Goal: Find specific page/section: Find specific page/section

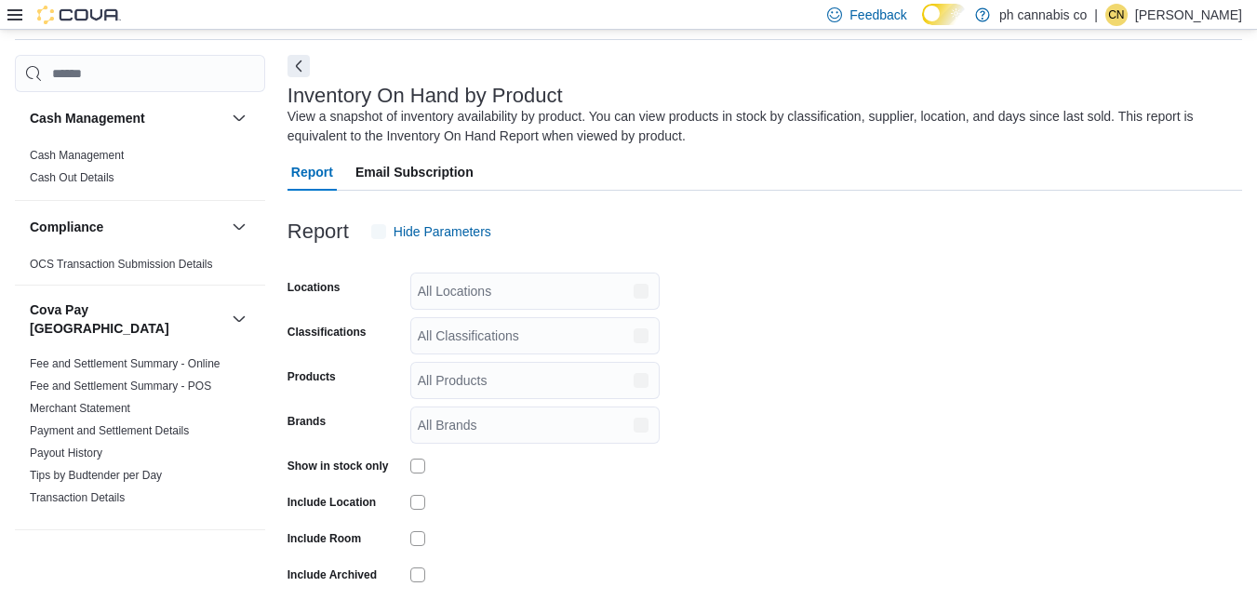
scroll to position [70, 0]
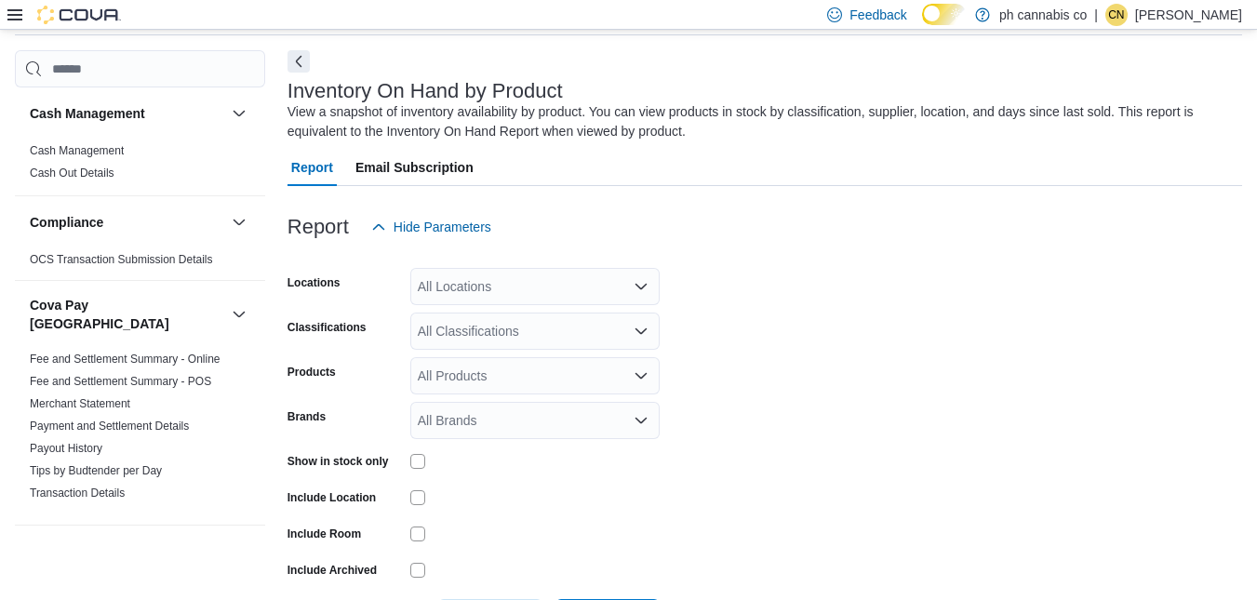
click at [12, 17] on icon at bounding box center [14, 14] width 15 height 15
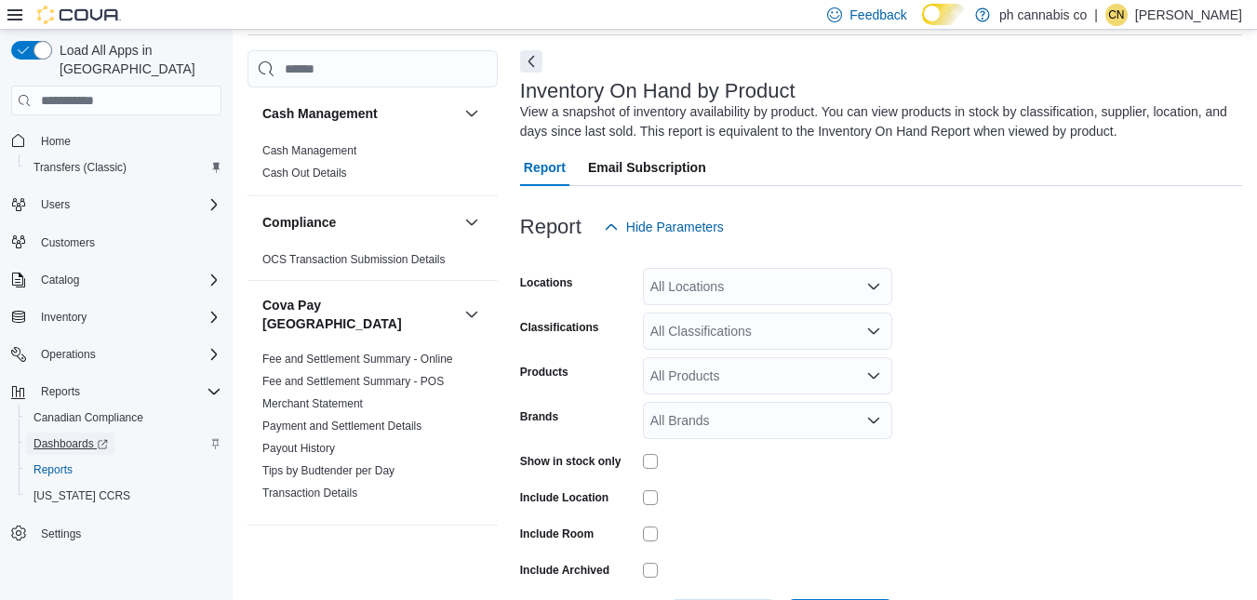
click at [56, 436] on span "Dashboards" at bounding box center [70, 443] width 74 height 15
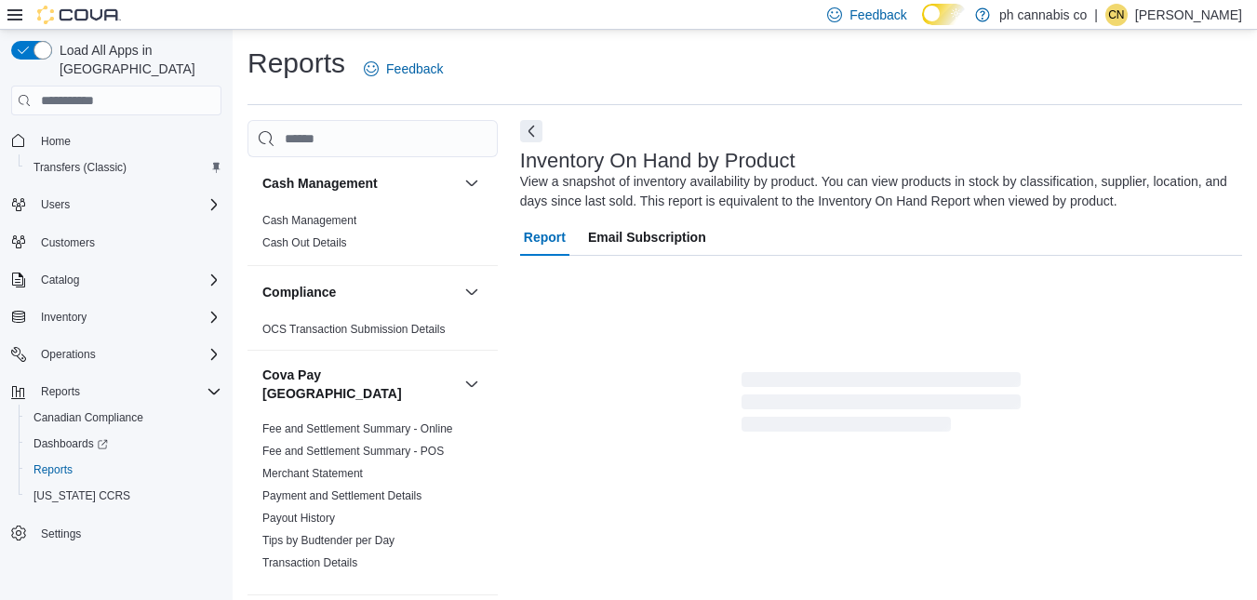
click at [11, 13] on icon at bounding box center [14, 14] width 15 height 15
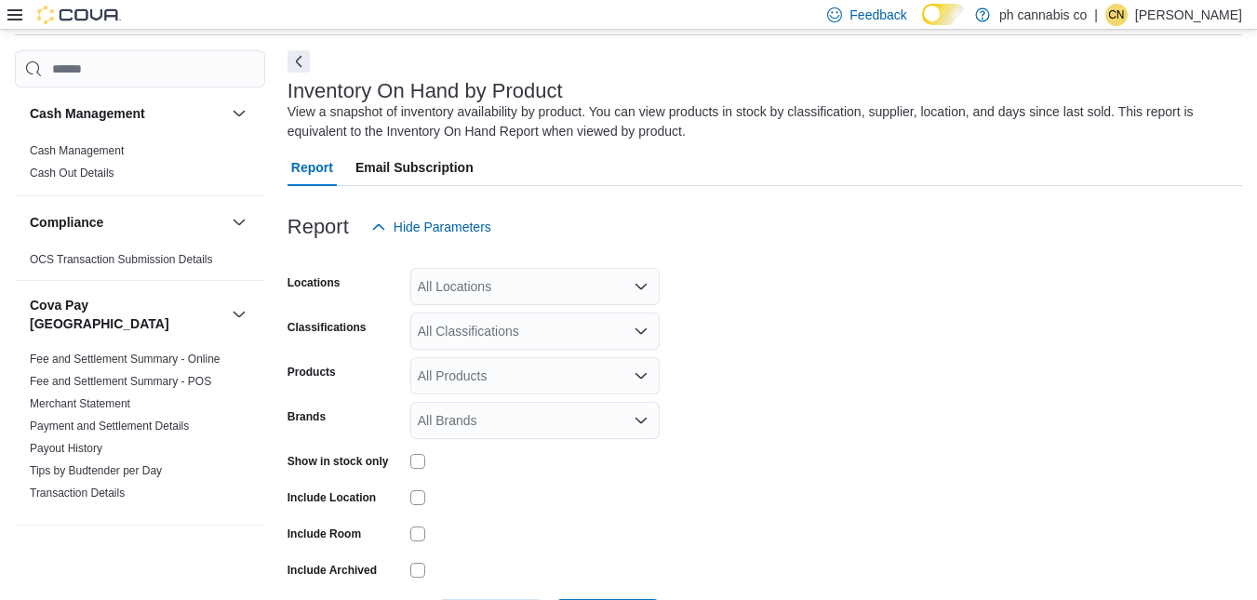
click at [9, 15] on icon at bounding box center [14, 14] width 15 height 11
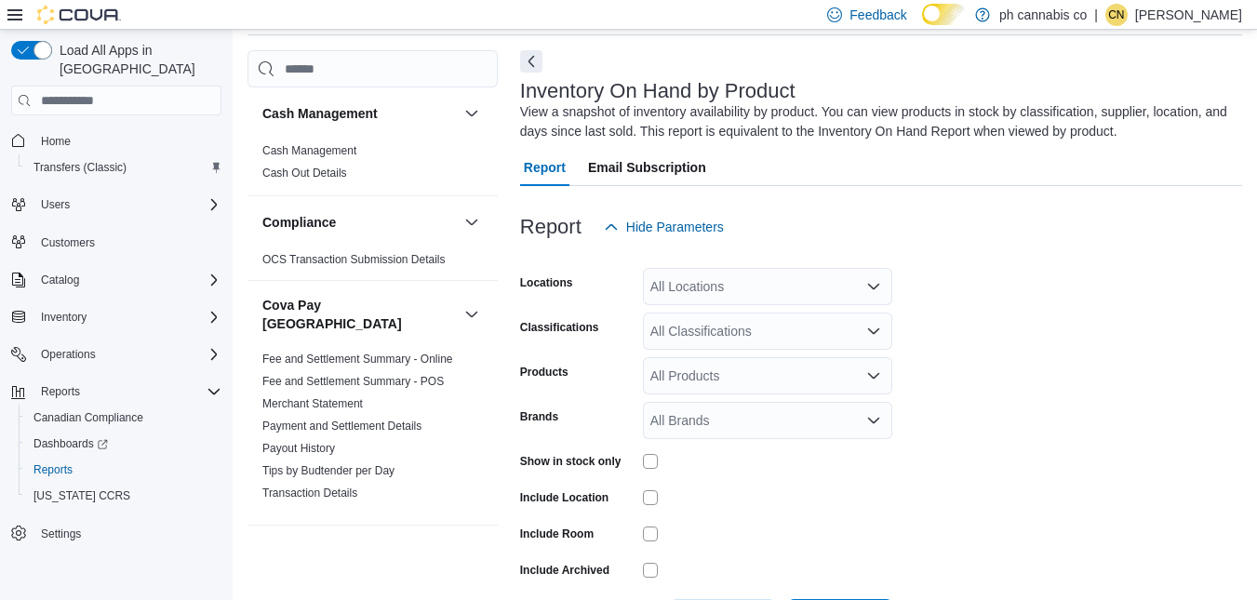
click at [13, 18] on icon at bounding box center [14, 14] width 15 height 15
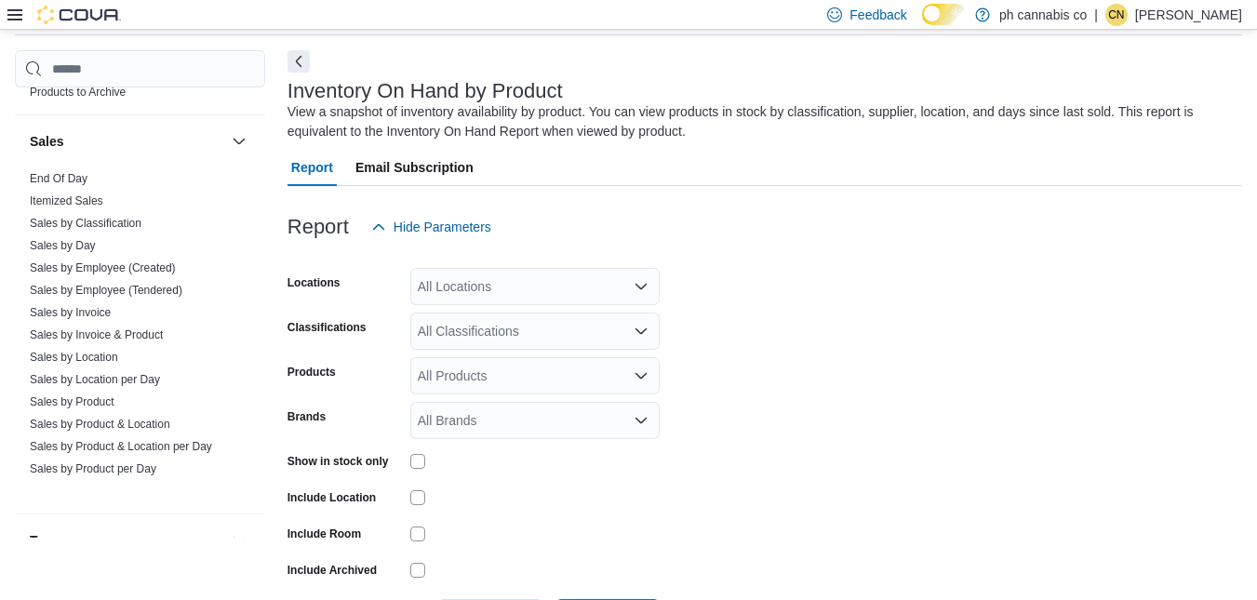
scroll to position [1581, 0]
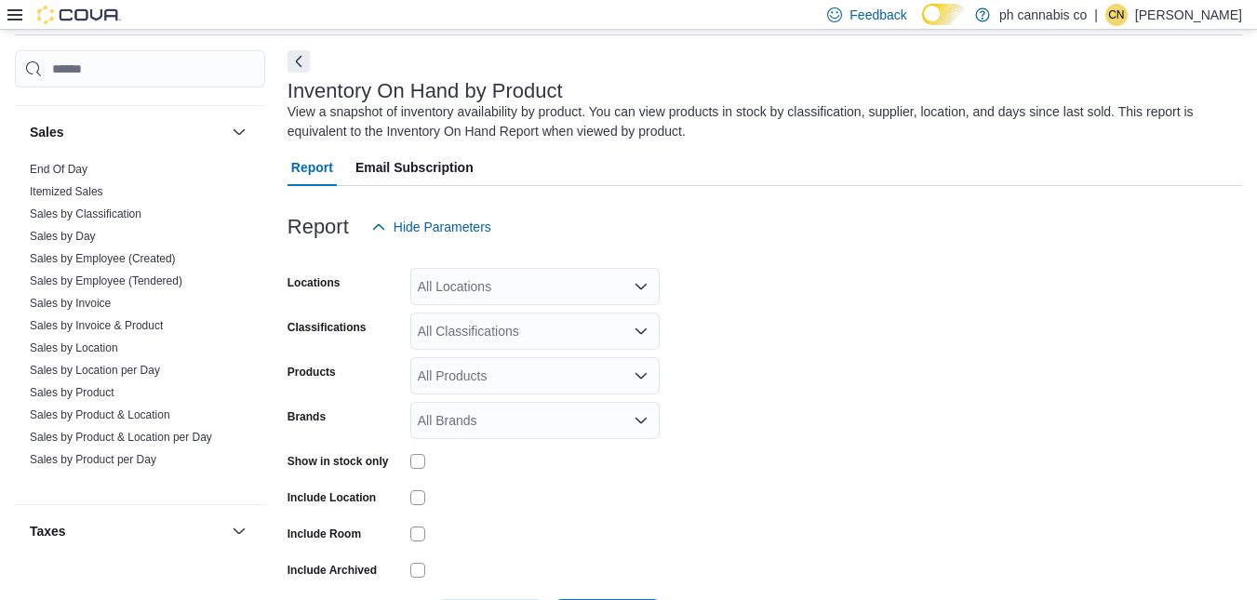
click at [14, 15] on icon at bounding box center [14, 14] width 15 height 11
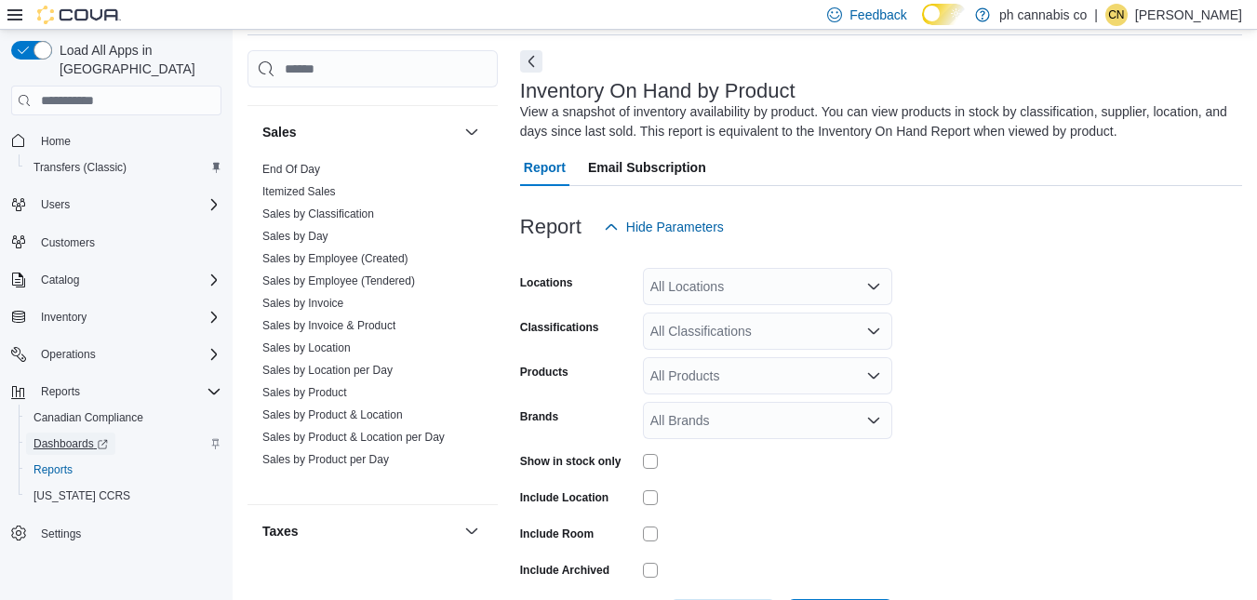
click at [91, 436] on span "Dashboards" at bounding box center [70, 443] width 74 height 15
